Goal: Use online tool/utility: Utilize a website feature to perform a specific function

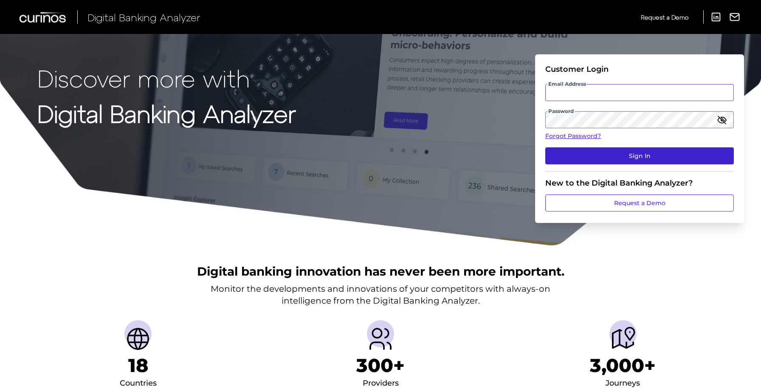
type input "[PERSON_NAME][EMAIL_ADDRESS][DOMAIN_NAME]"
click at [580, 156] on button "Sign In" at bounding box center [639, 155] width 188 height 17
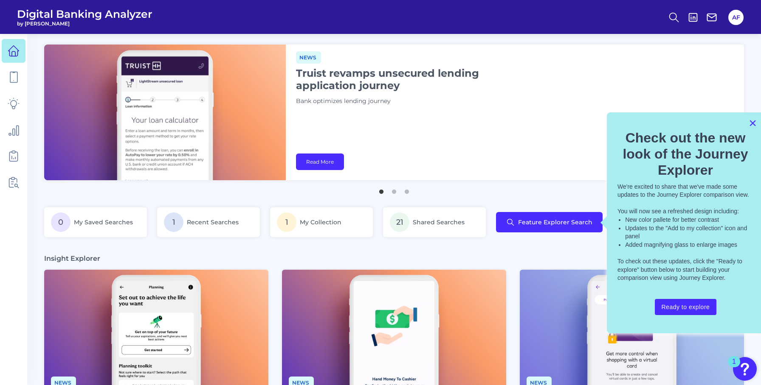
click at [752, 121] on button "×" at bounding box center [752, 123] width 8 height 14
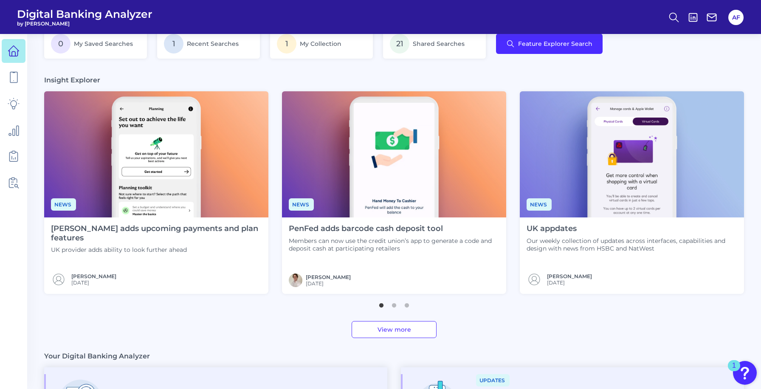
scroll to position [182, 0]
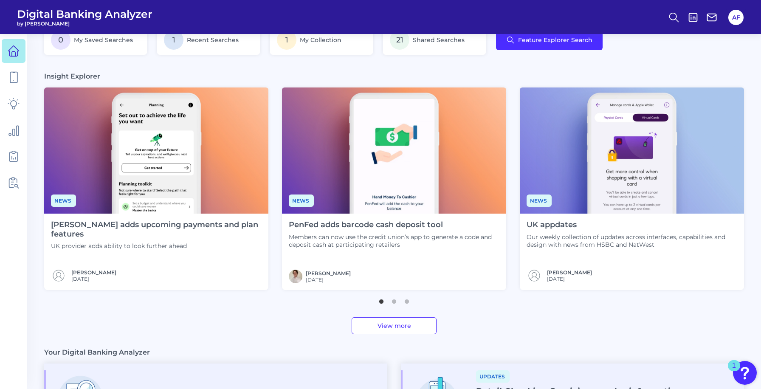
click at [559, 225] on h4 "UK appdates" at bounding box center [631, 224] width 211 height 9
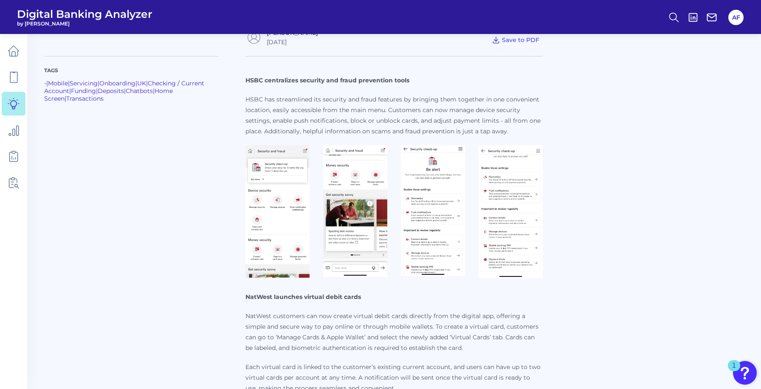
scroll to position [128, 0]
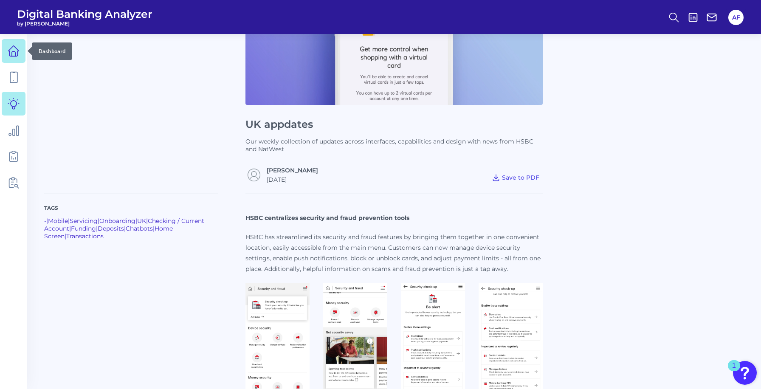
click at [10, 51] on icon at bounding box center [14, 51] width 12 height 12
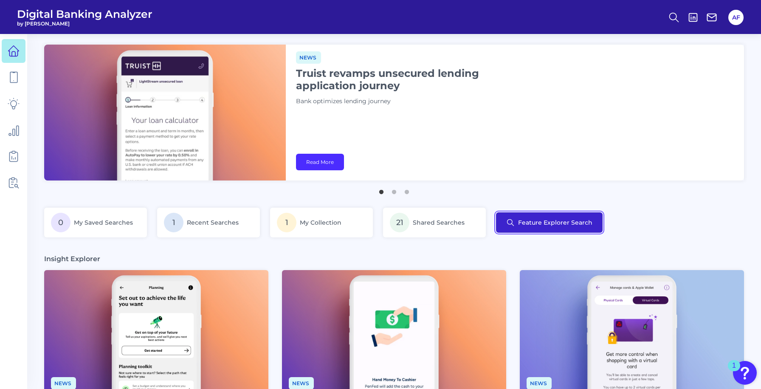
click at [519, 228] on button "Feature Explorer Search" at bounding box center [549, 222] width 107 height 20
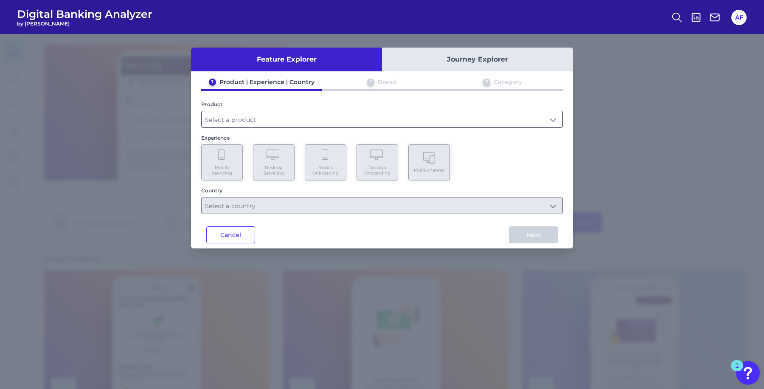
click at [247, 117] on input "text" at bounding box center [382, 119] width 361 height 16
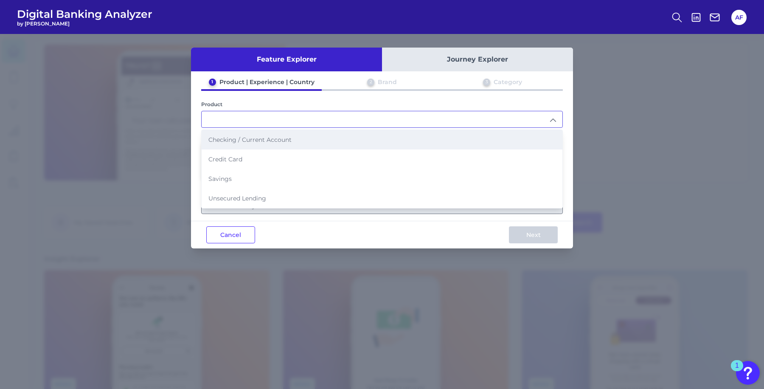
click at [253, 138] on span "Checking / Current Account" at bounding box center [249, 140] width 83 height 8
type input "Checking / Current Account"
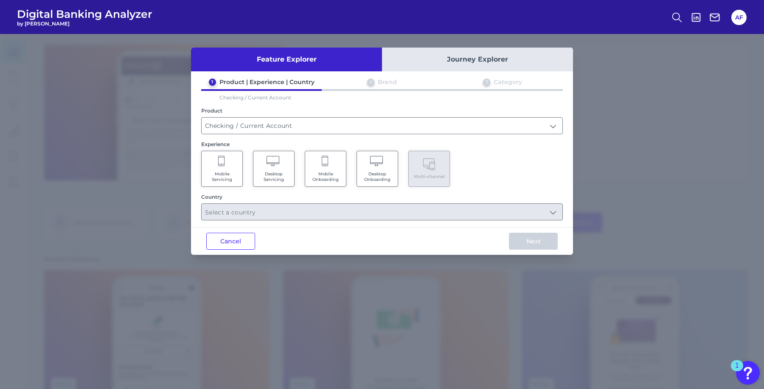
click at [219, 168] on Servicing "Mobile Servicing" at bounding box center [222, 169] width 42 height 36
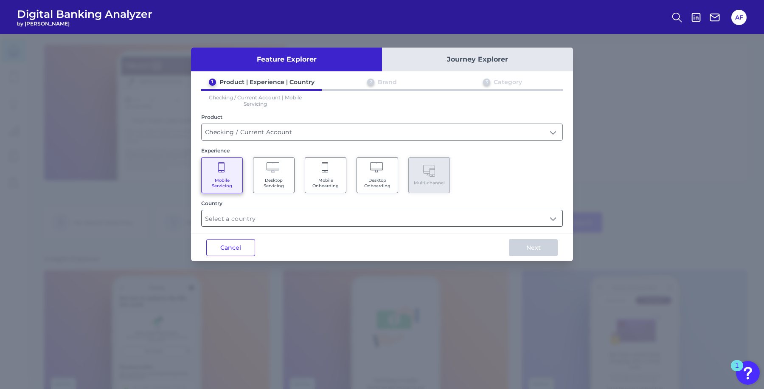
click at [236, 221] on input "text" at bounding box center [382, 218] width 361 height 16
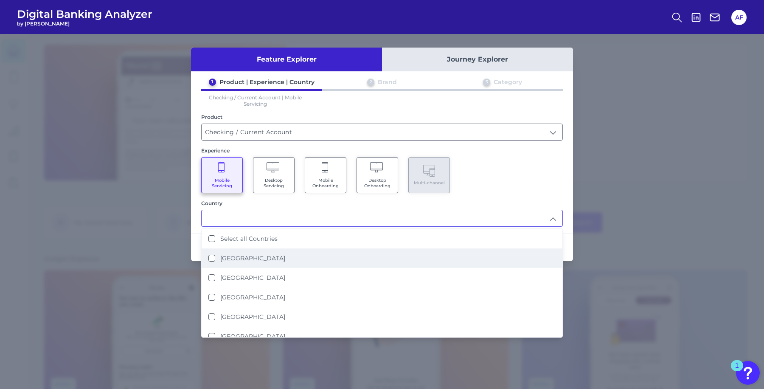
click at [252, 257] on label "[GEOGRAPHIC_DATA]" at bounding box center [252, 258] width 65 height 8
type input "[GEOGRAPHIC_DATA]"
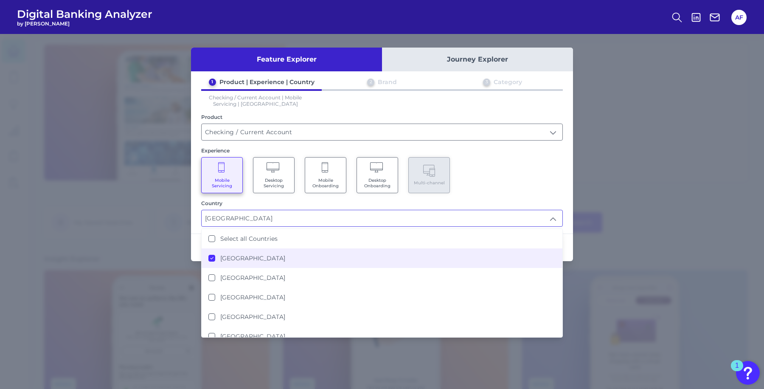
click at [508, 200] on div "Country" at bounding box center [382, 203] width 362 height 6
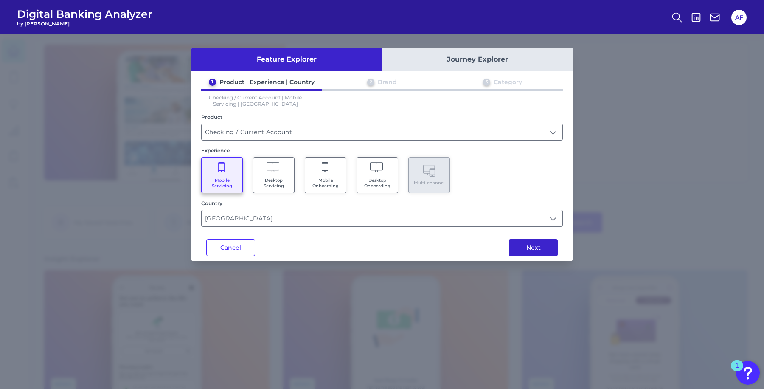
click at [521, 241] on button "Next" at bounding box center [533, 247] width 49 height 17
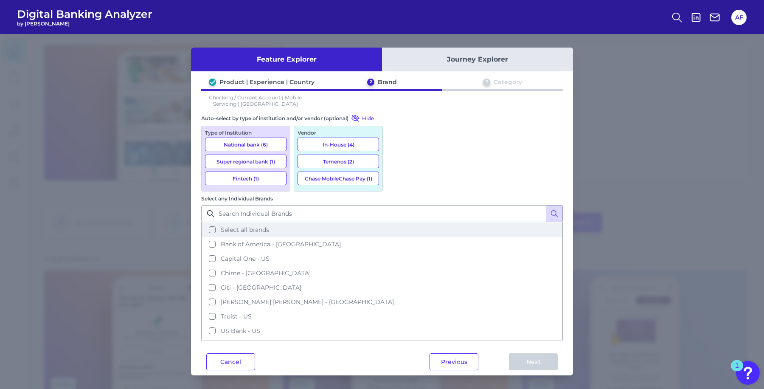
click at [396, 222] on button "Select all brands" at bounding box center [382, 229] width 360 height 14
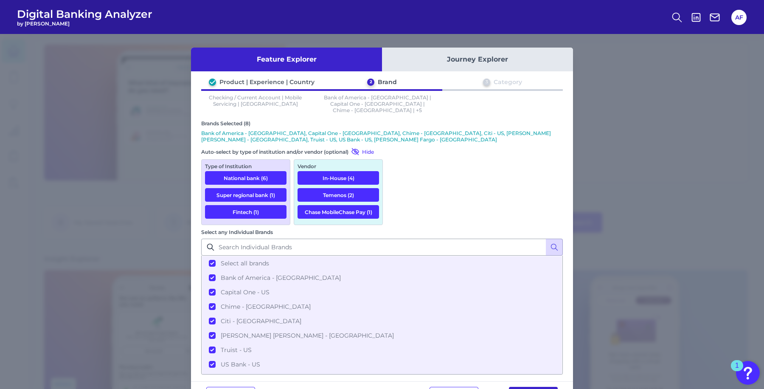
click at [535, 387] on button "Next" at bounding box center [533, 395] width 49 height 17
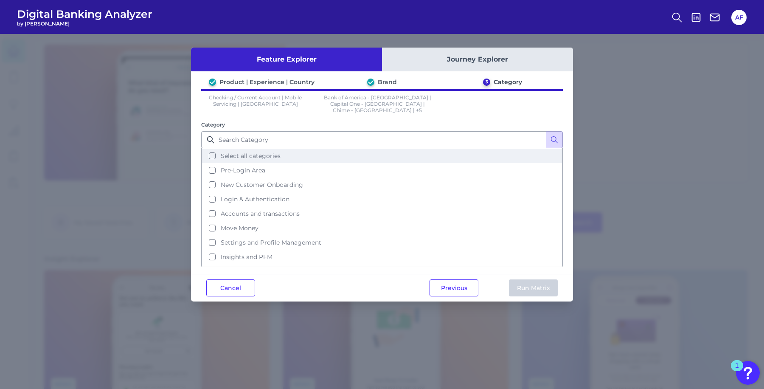
click at [213, 151] on button "Select all categories" at bounding box center [382, 156] width 360 height 14
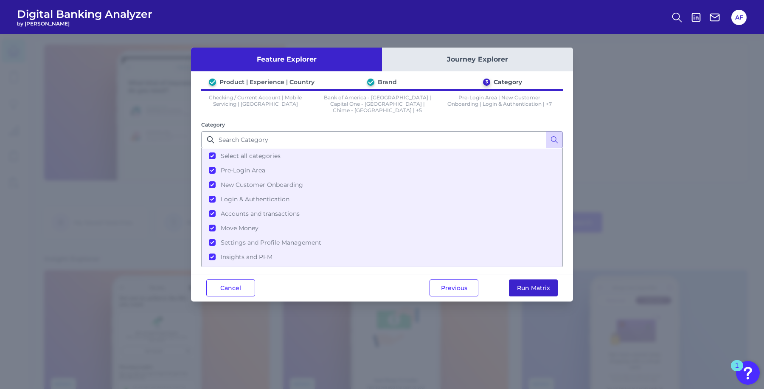
click at [514, 279] on button "Run Matrix" at bounding box center [533, 287] width 49 height 17
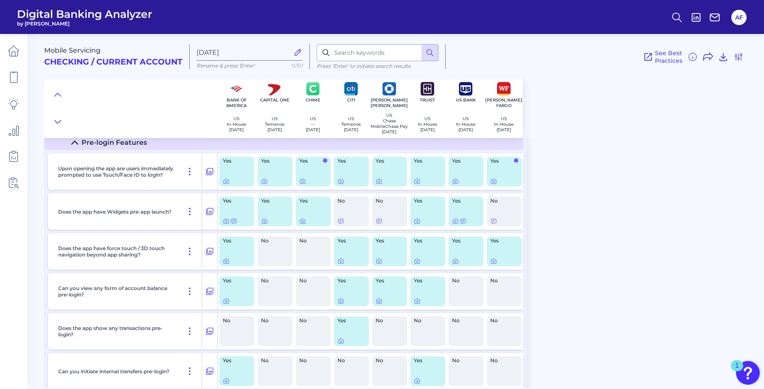
scroll to position [41, 0]
click at [226, 181] on icon at bounding box center [226, 181] width 2 height 2
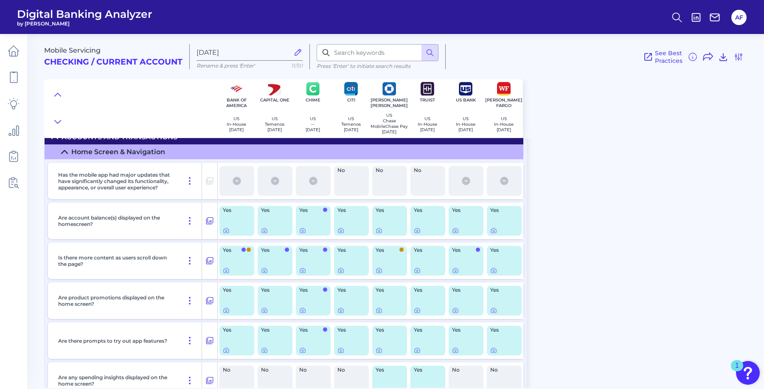
scroll to position [1569, 0]
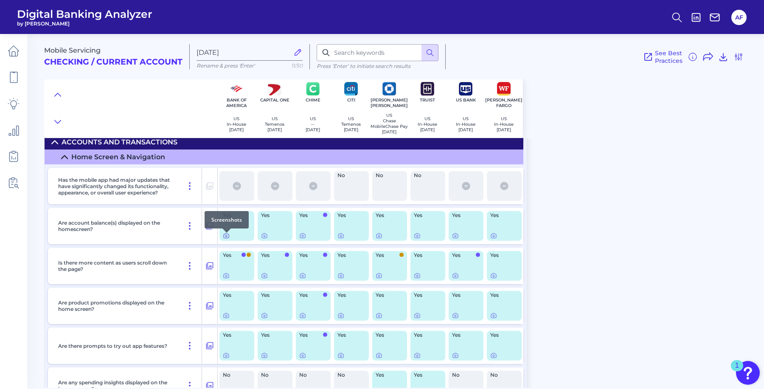
click at [226, 238] on icon at bounding box center [226, 235] width 7 height 7
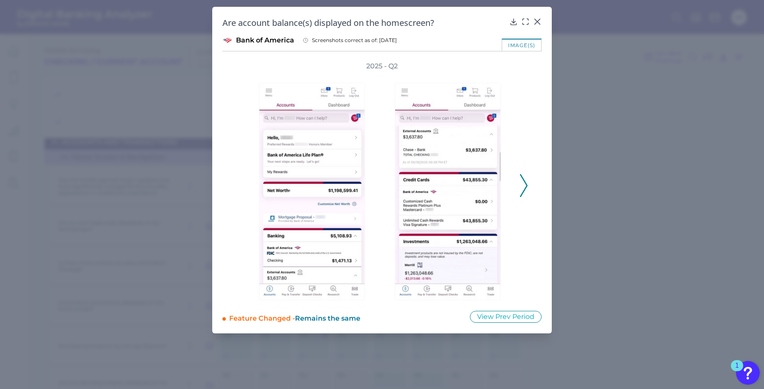
click at [524, 184] on icon at bounding box center [524, 185] width 8 height 23
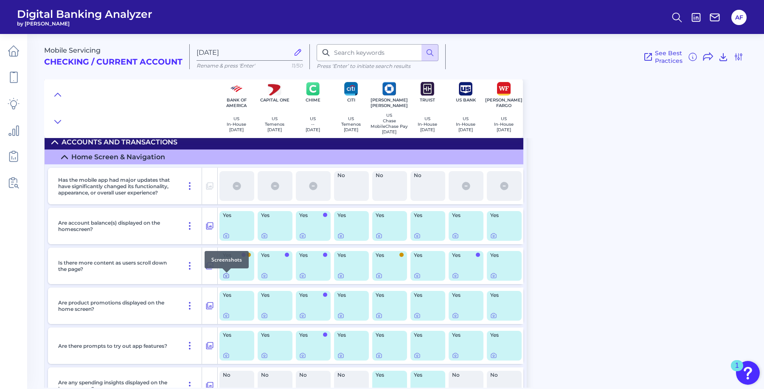
click at [228, 278] on icon at bounding box center [226, 275] width 5 height 5
click at [300, 238] on icon at bounding box center [302, 235] width 7 height 7
click at [266, 239] on icon at bounding box center [264, 235] width 7 height 7
click at [495, 239] on icon at bounding box center [493, 235] width 7 height 7
click at [380, 236] on icon at bounding box center [379, 235] width 7 height 7
